Goal: Find specific page/section: Find specific page/section

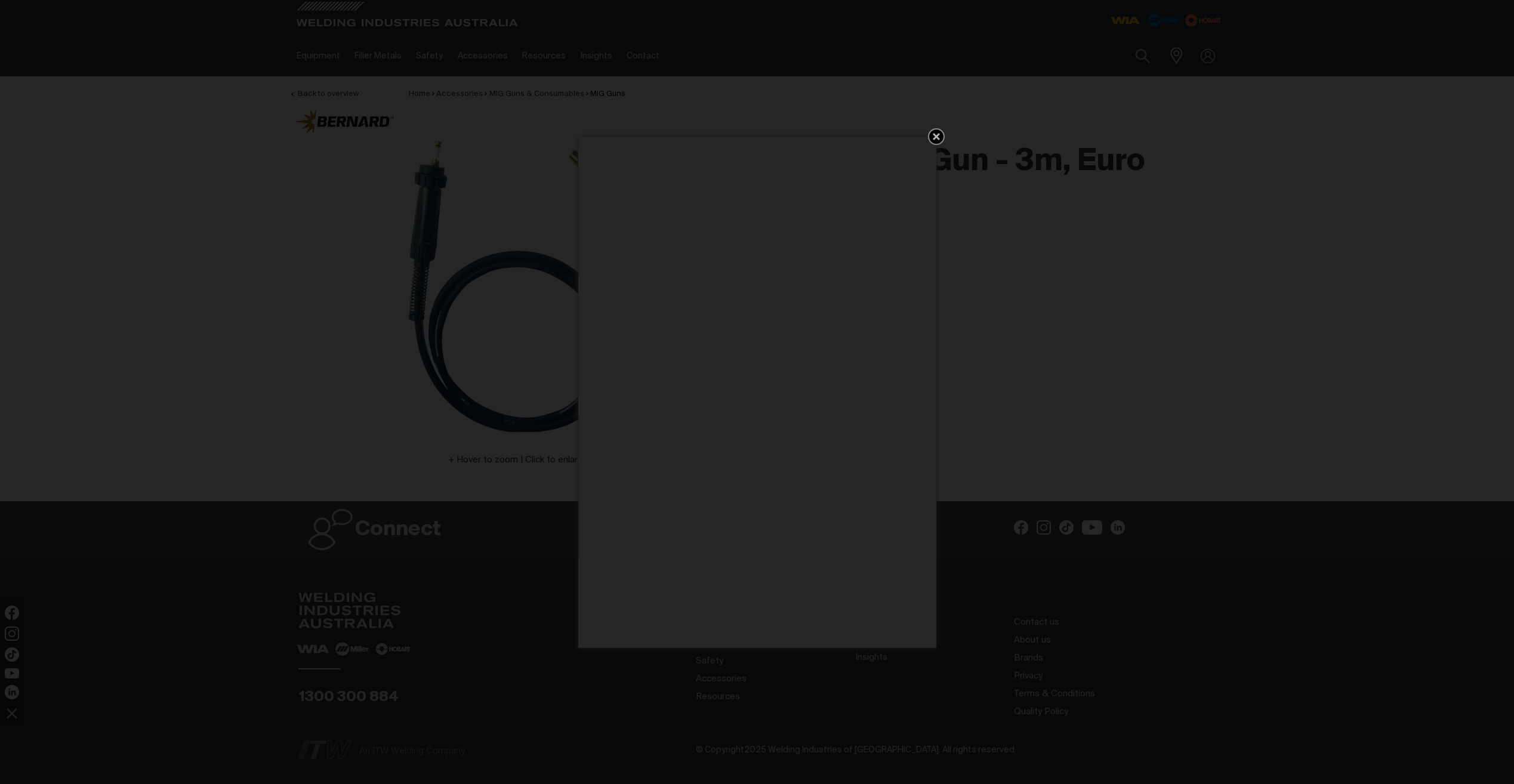
click at [935, 138] on icon "Get 5 WIA Welding Guides Free!" at bounding box center [936, 136] width 7 height 7
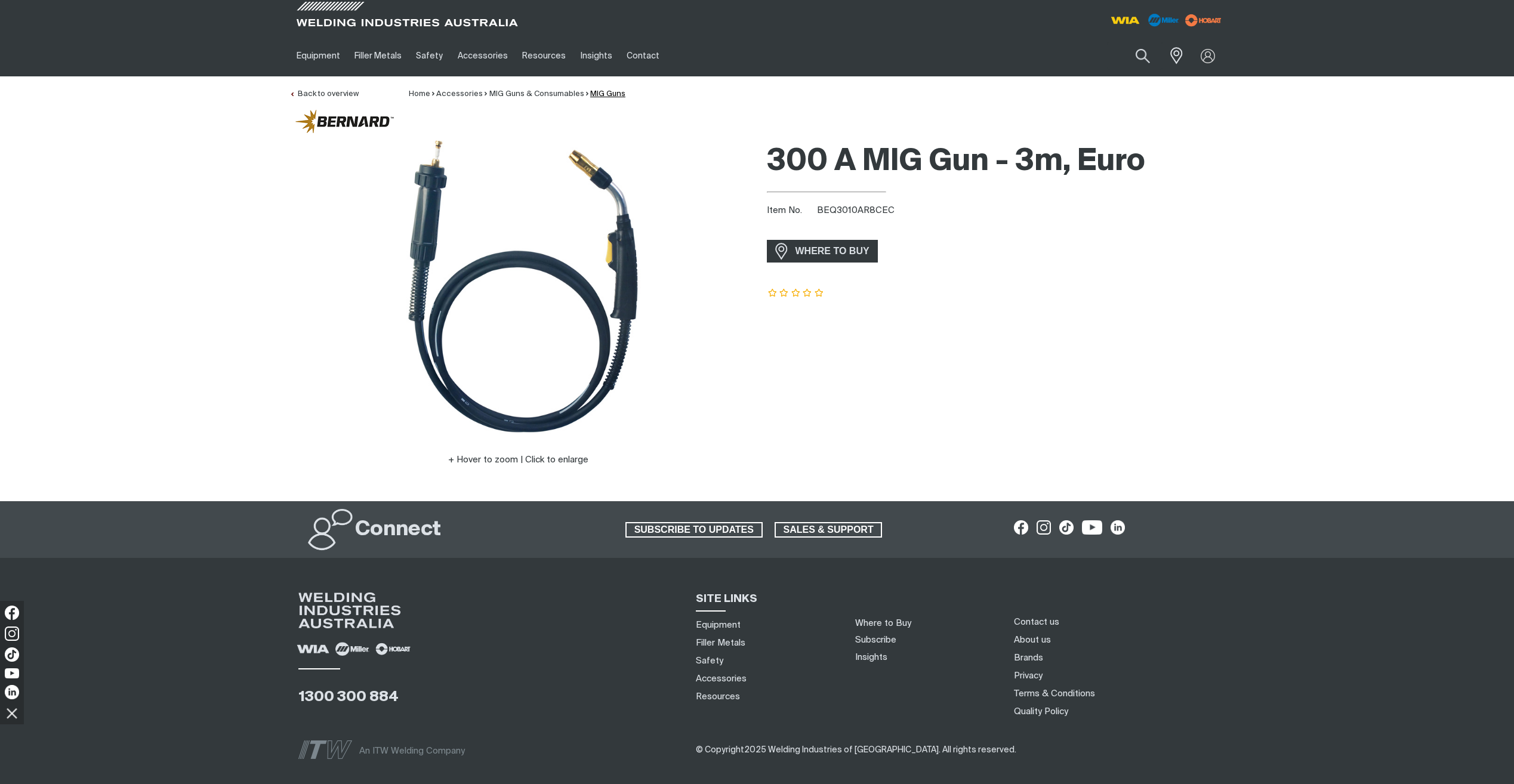
click at [599, 96] on link "MIG Guns" at bounding box center [608, 94] width 35 height 8
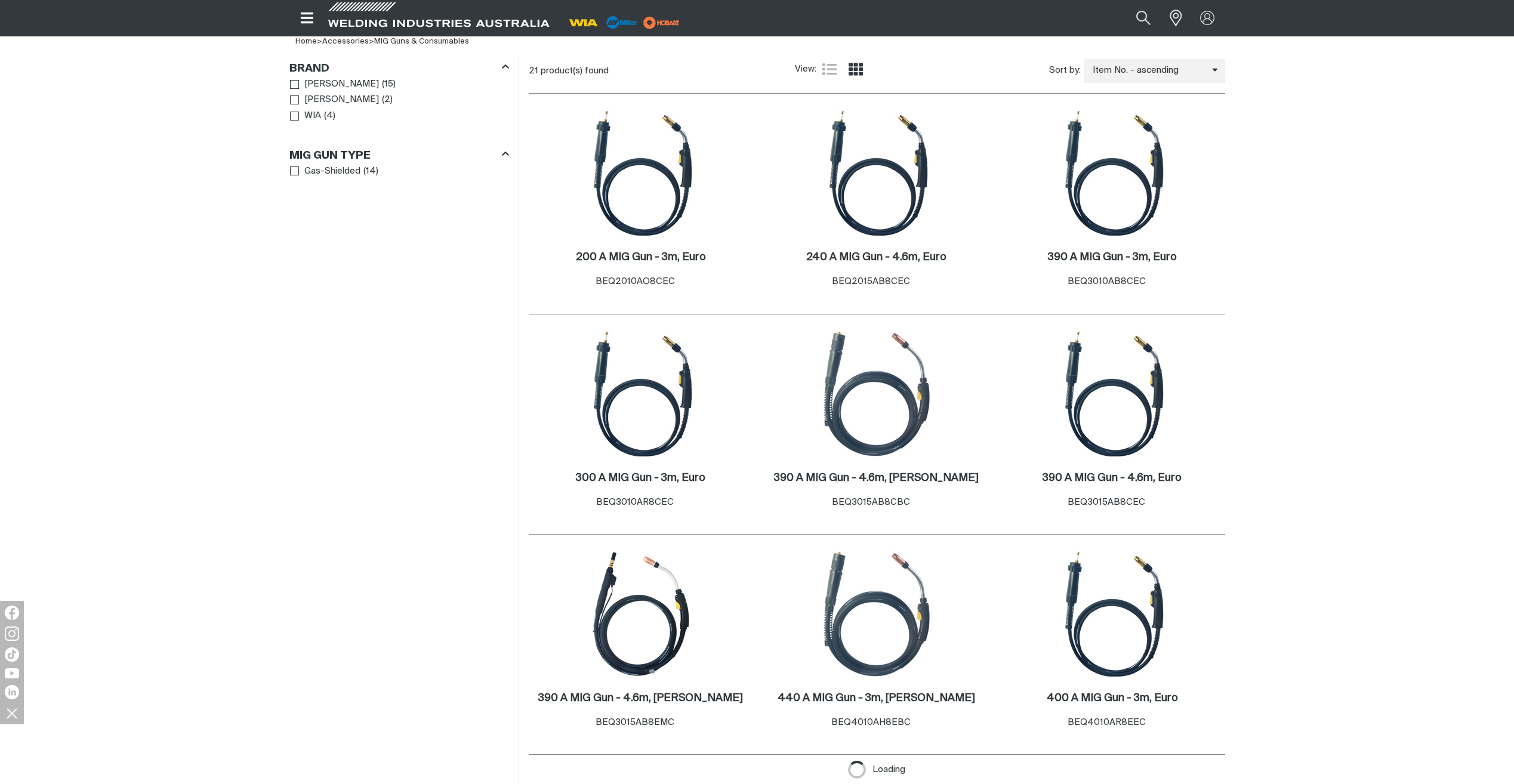
scroll to position [358, 0]
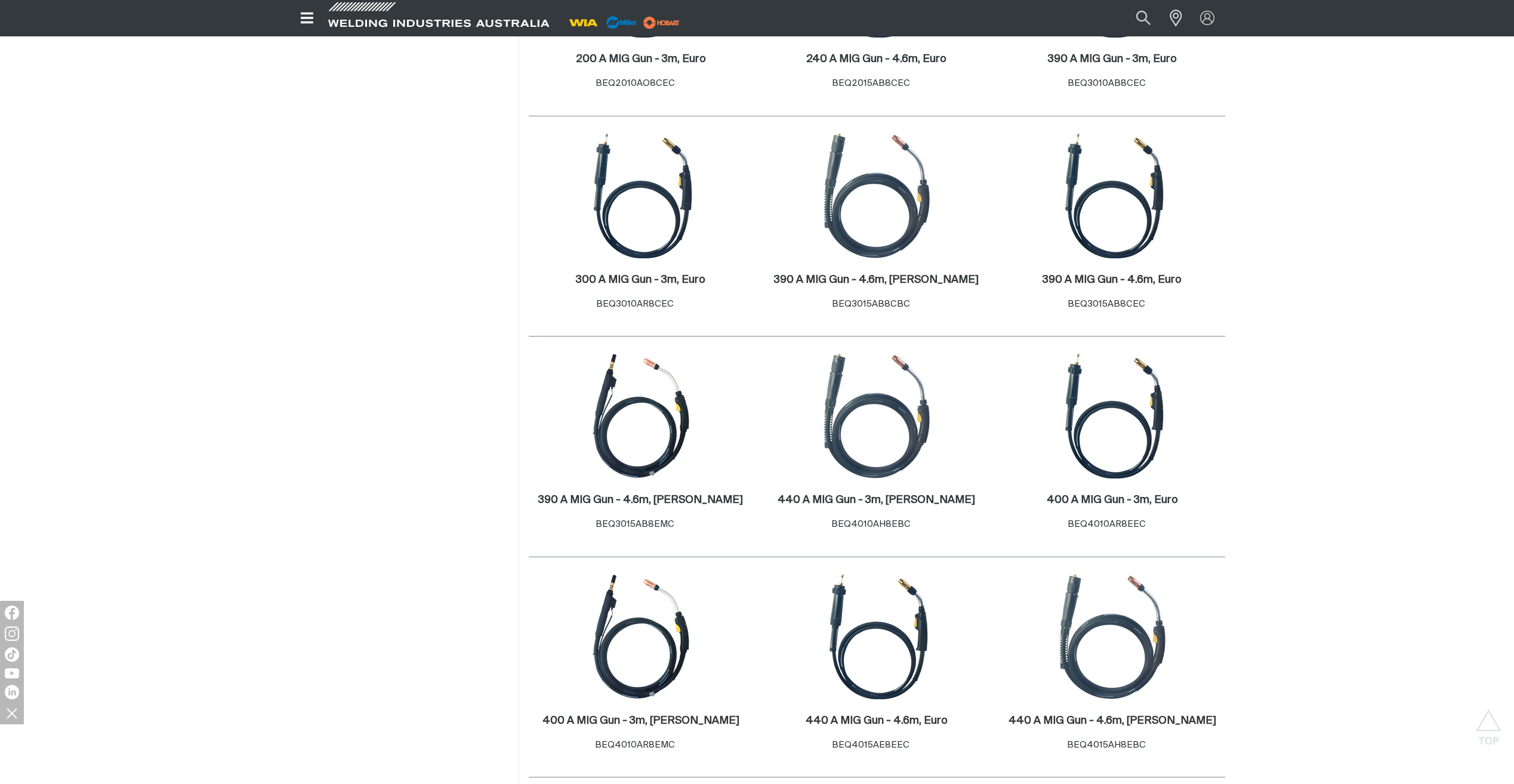
scroll to position [656, 0]
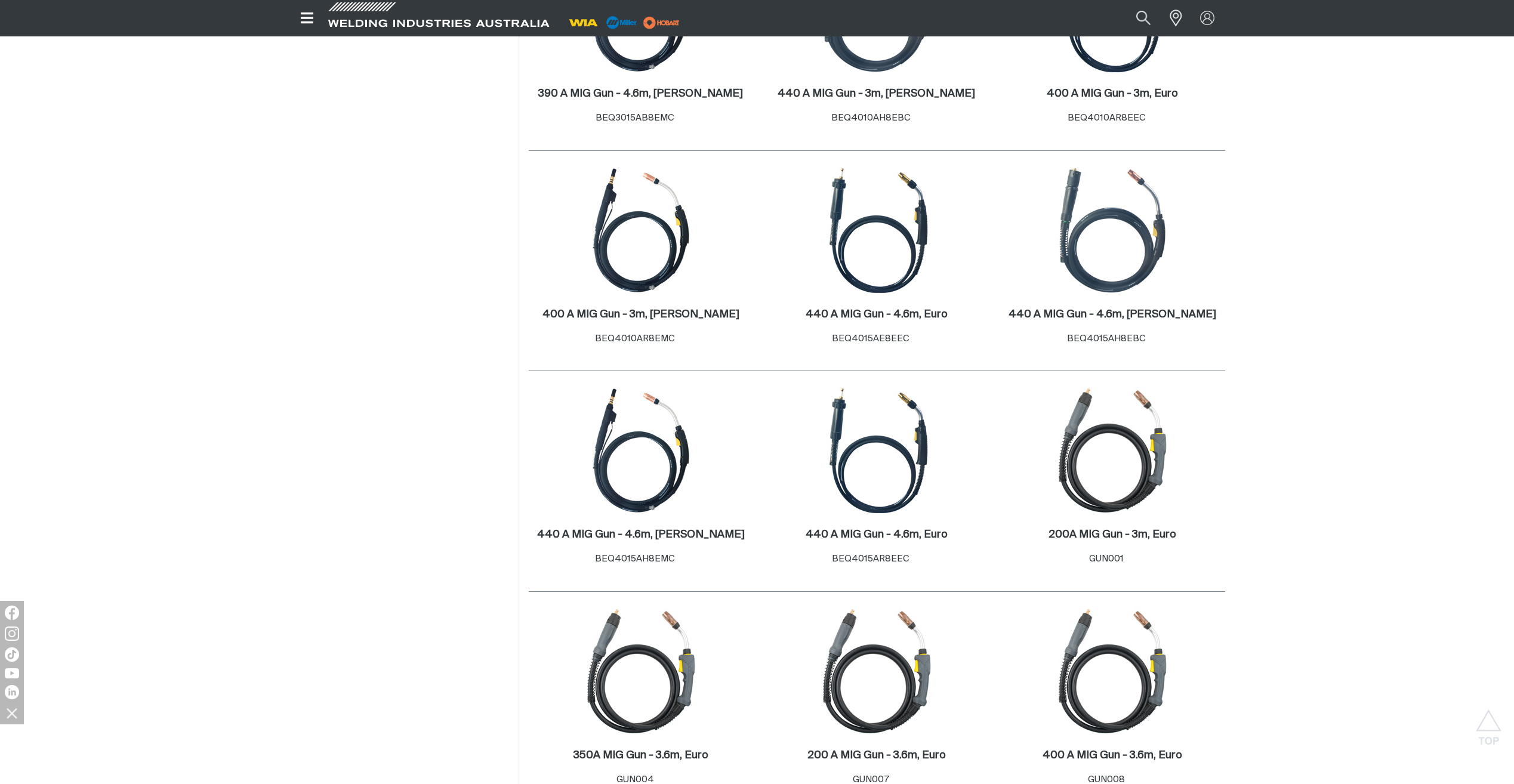
scroll to position [955, 0]
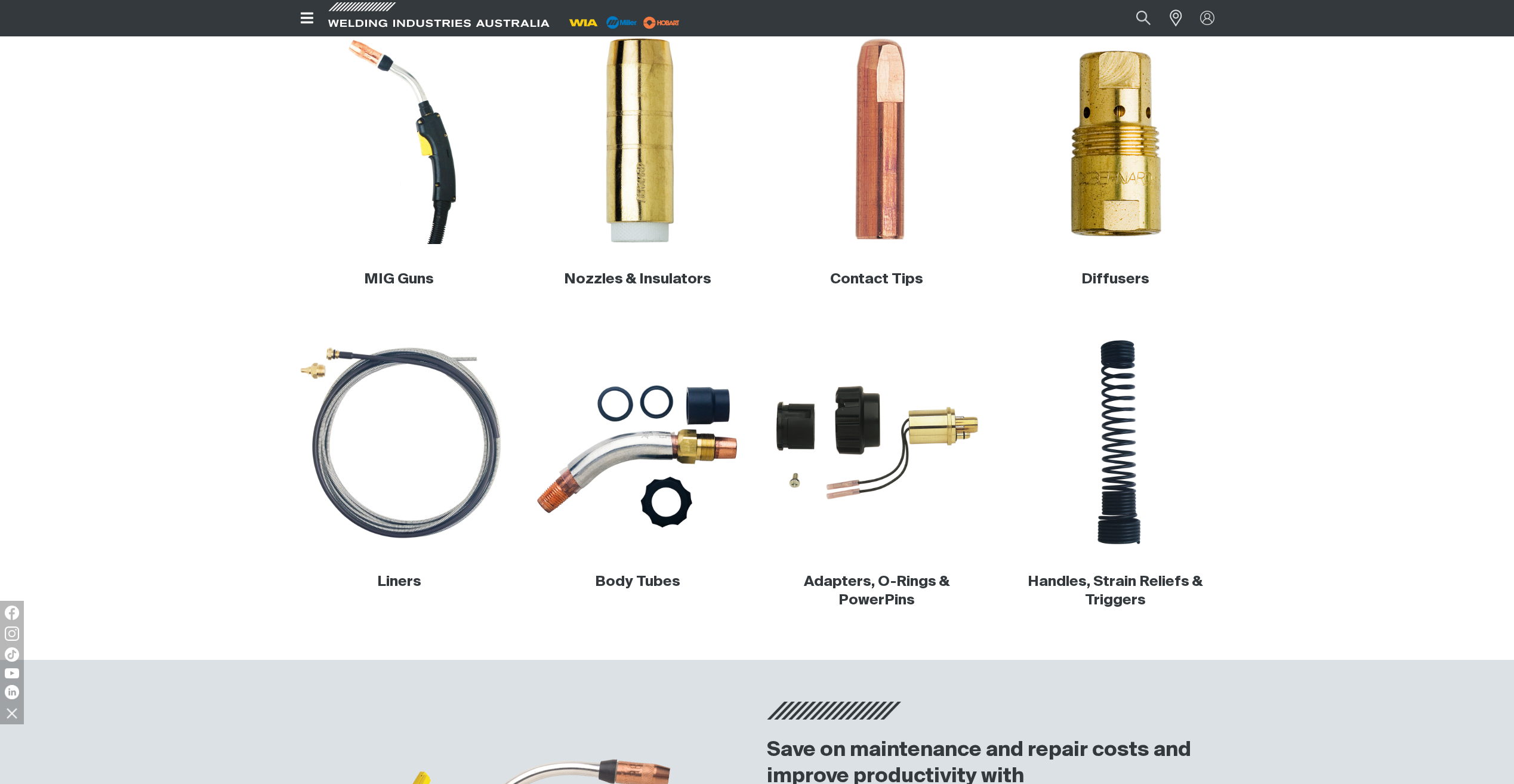
scroll to position [340, 0]
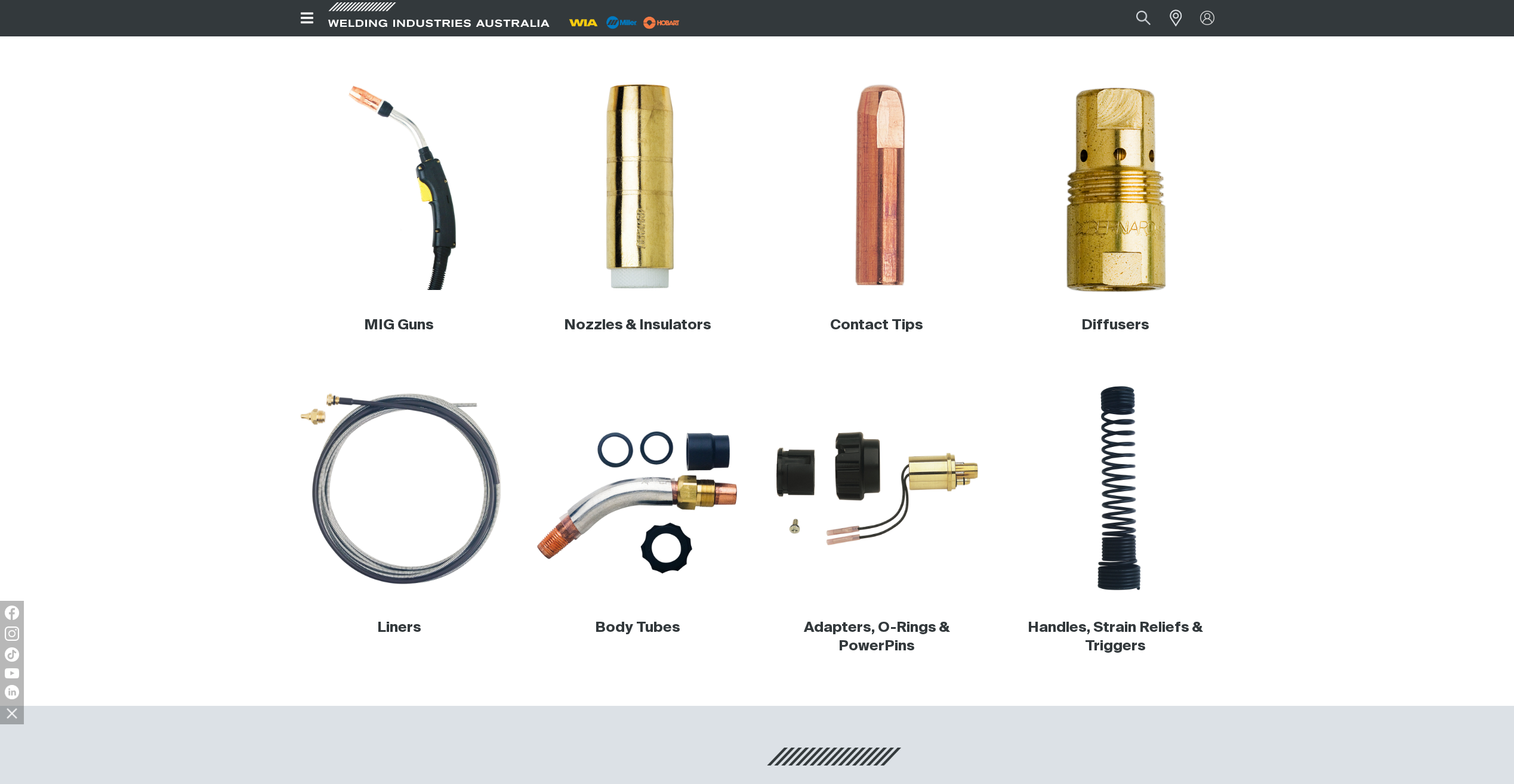
click at [1113, 265] on img at bounding box center [1115, 186] width 228 height 228
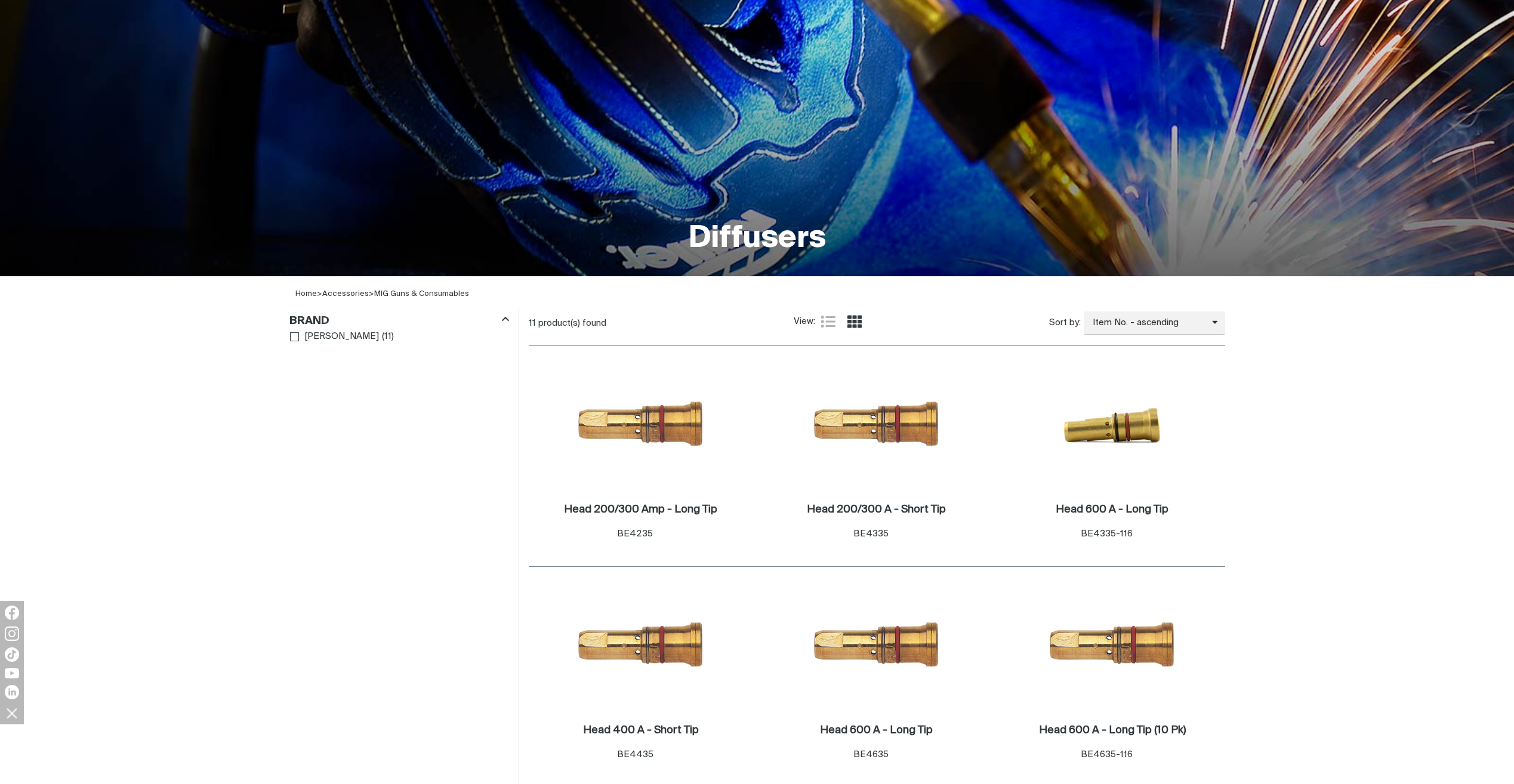
scroll to position [120, 0]
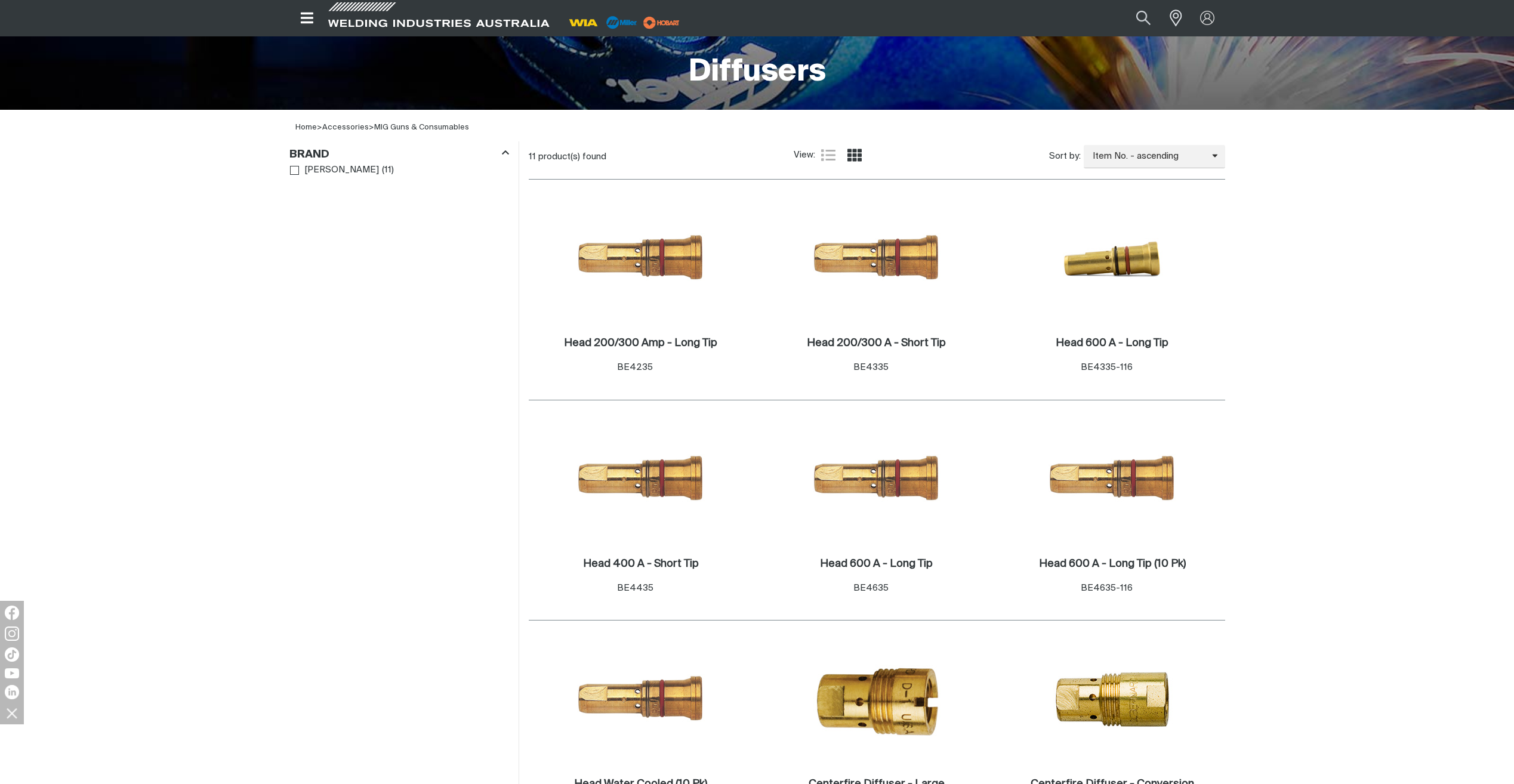
scroll to position [238, 0]
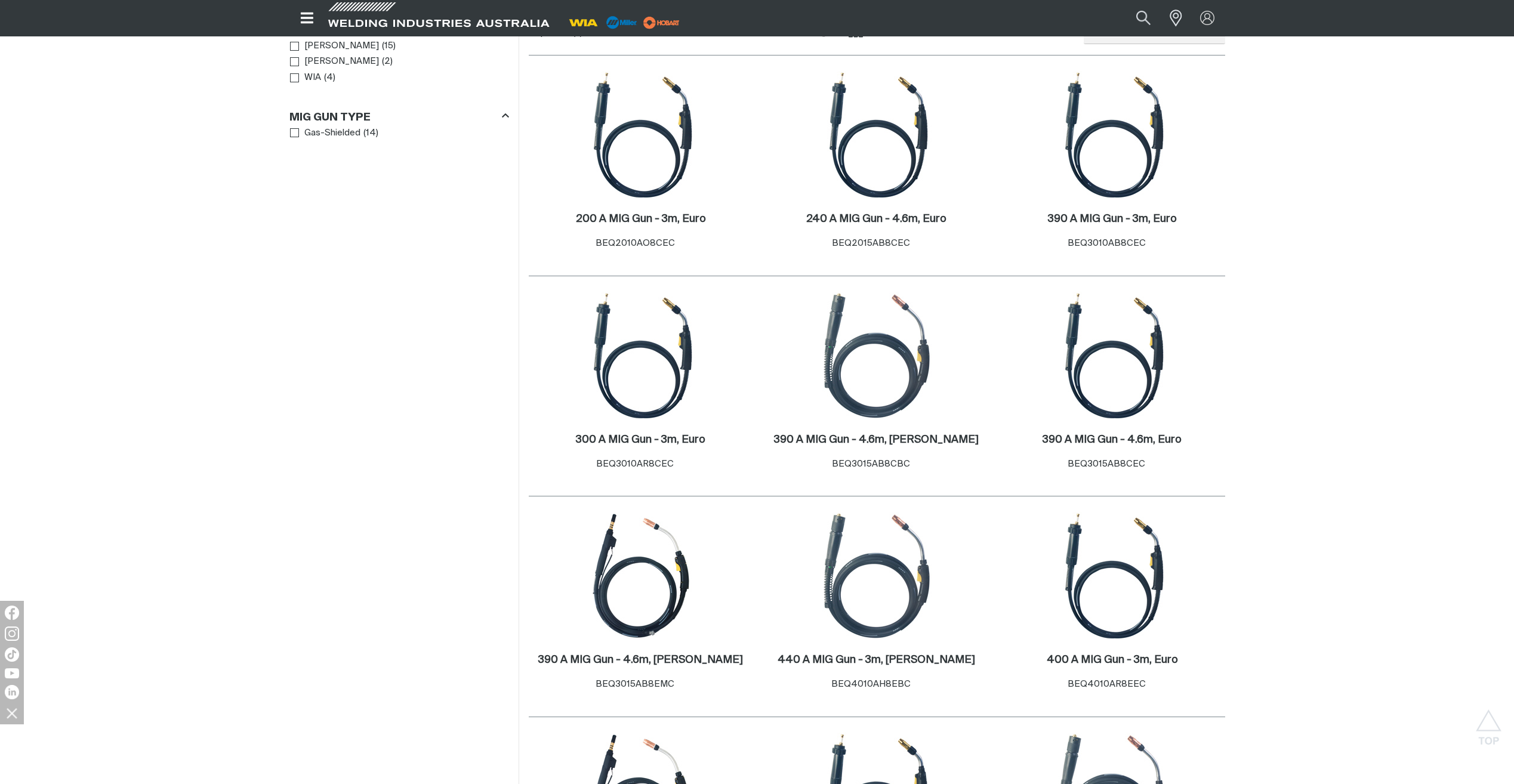
scroll to position [298, 0]
